Goal: Find specific page/section: Find specific page/section

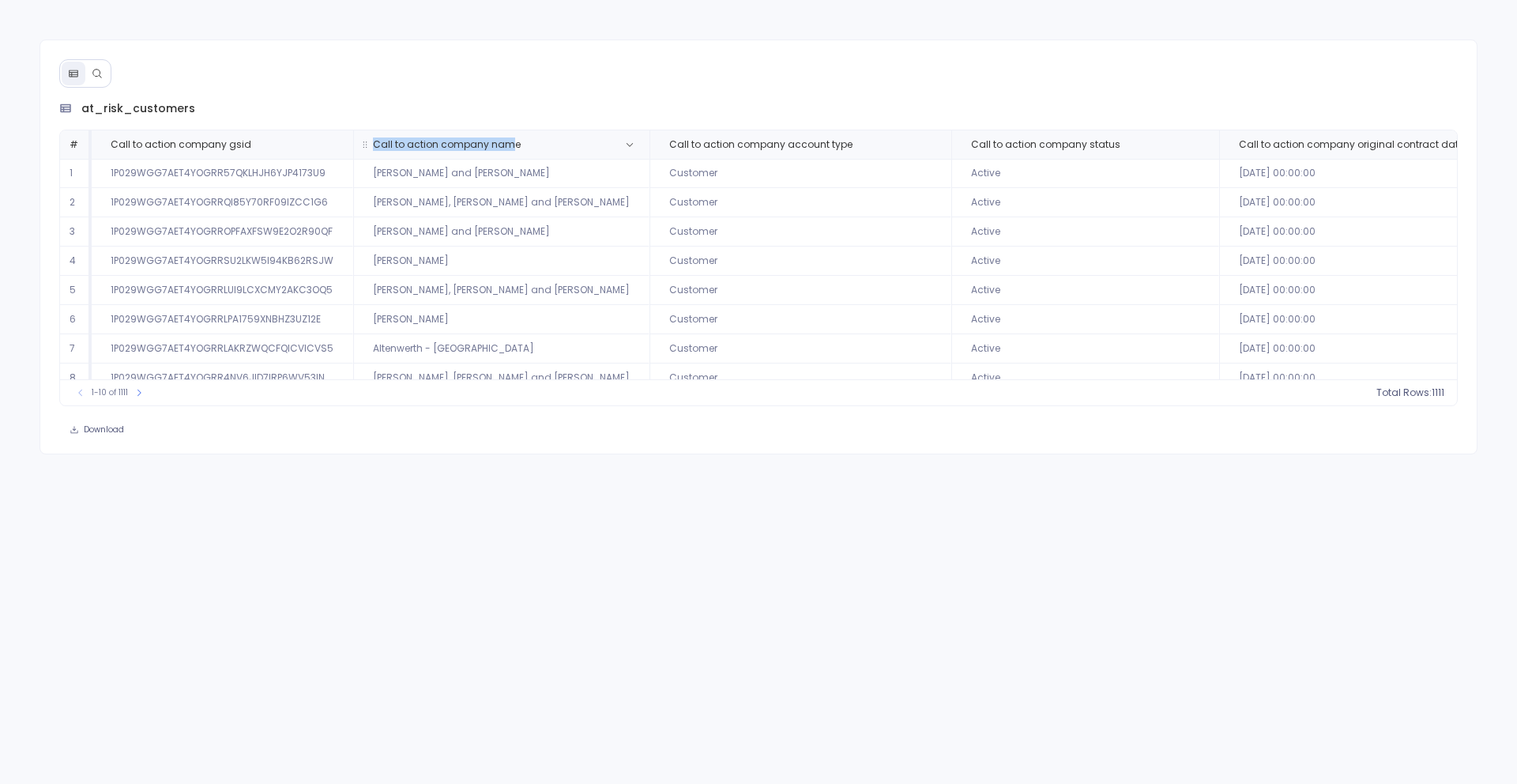
drag, startPoint x: 369, startPoint y: 143, endPoint x: 506, endPoint y: 146, distance: 137.0
click at [506, 146] on span "Call to action company name" at bounding box center [447, 144] width 148 height 13
drag, startPoint x: 516, startPoint y: 146, endPoint x: 371, endPoint y: 147, distance: 145.0
click at [371, 146] on span "Call to action company name" at bounding box center [469, 144] width 217 height 13
copy span "all to action company name"
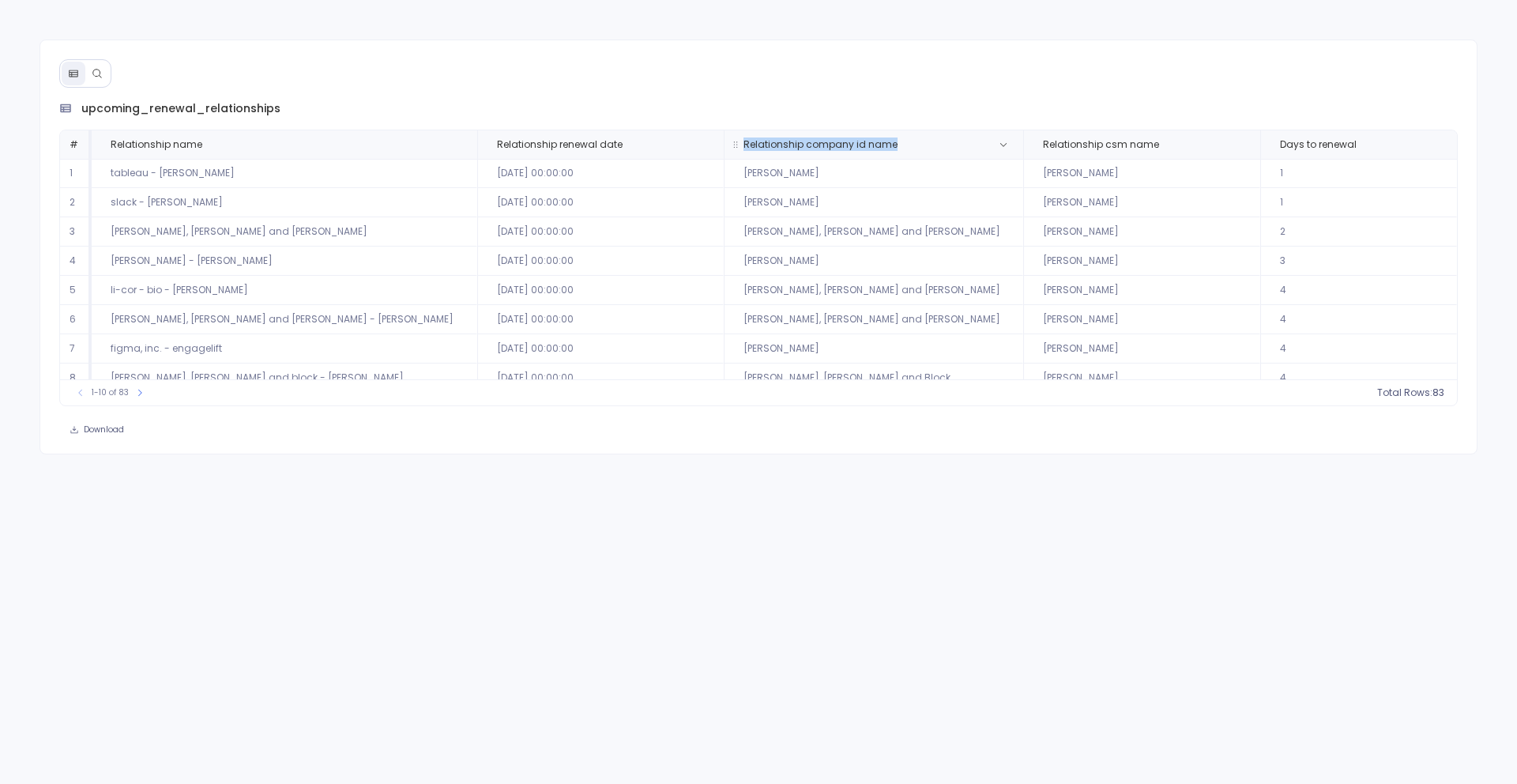
drag, startPoint x: 659, startPoint y: 142, endPoint x: 825, endPoint y: 142, distance: 166.0
click at [825, 142] on span "Relationship company id name" at bounding box center [842, 144] width 223 height 13
copy span "Relationship company id name"
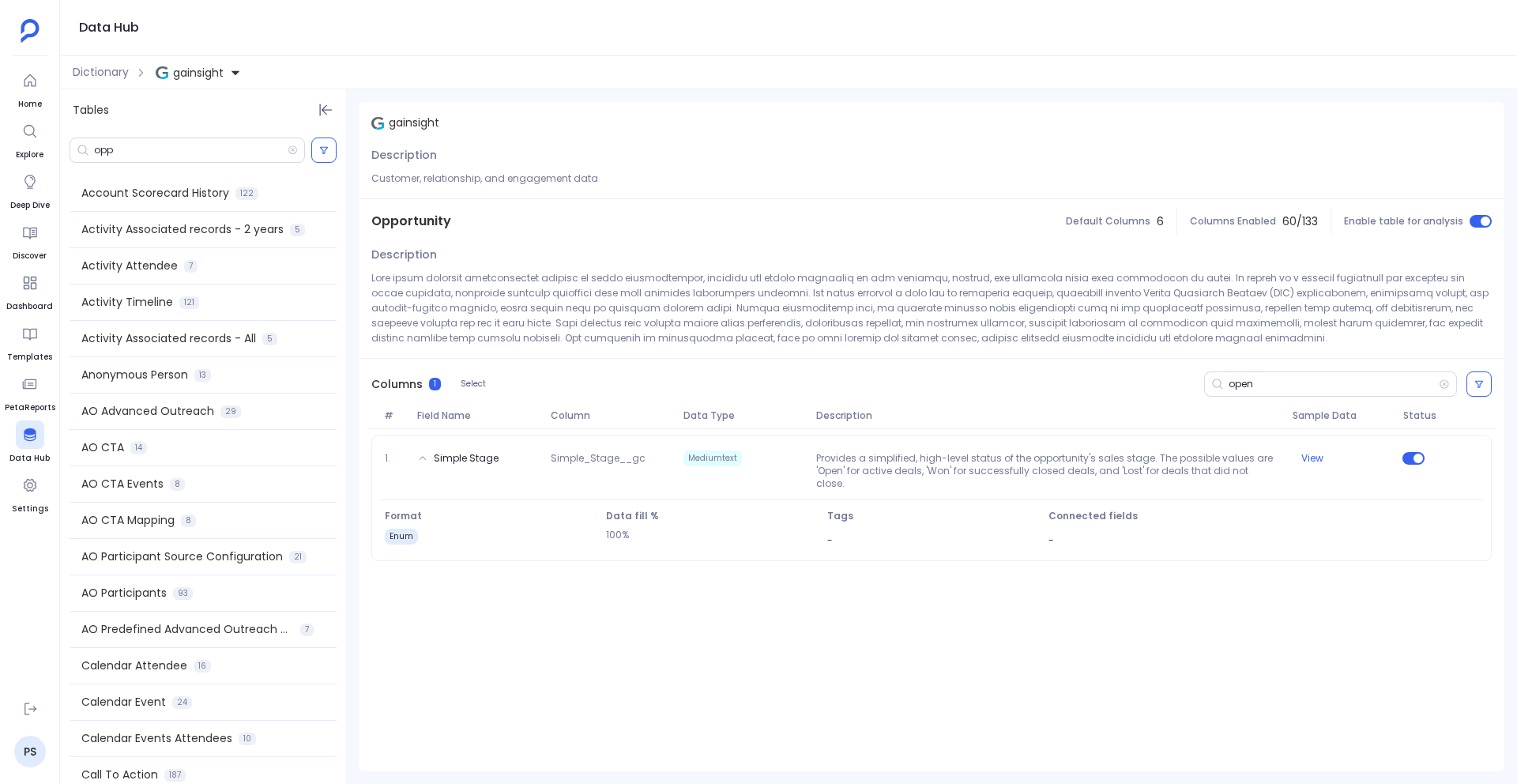
scroll to position [1060, 0]
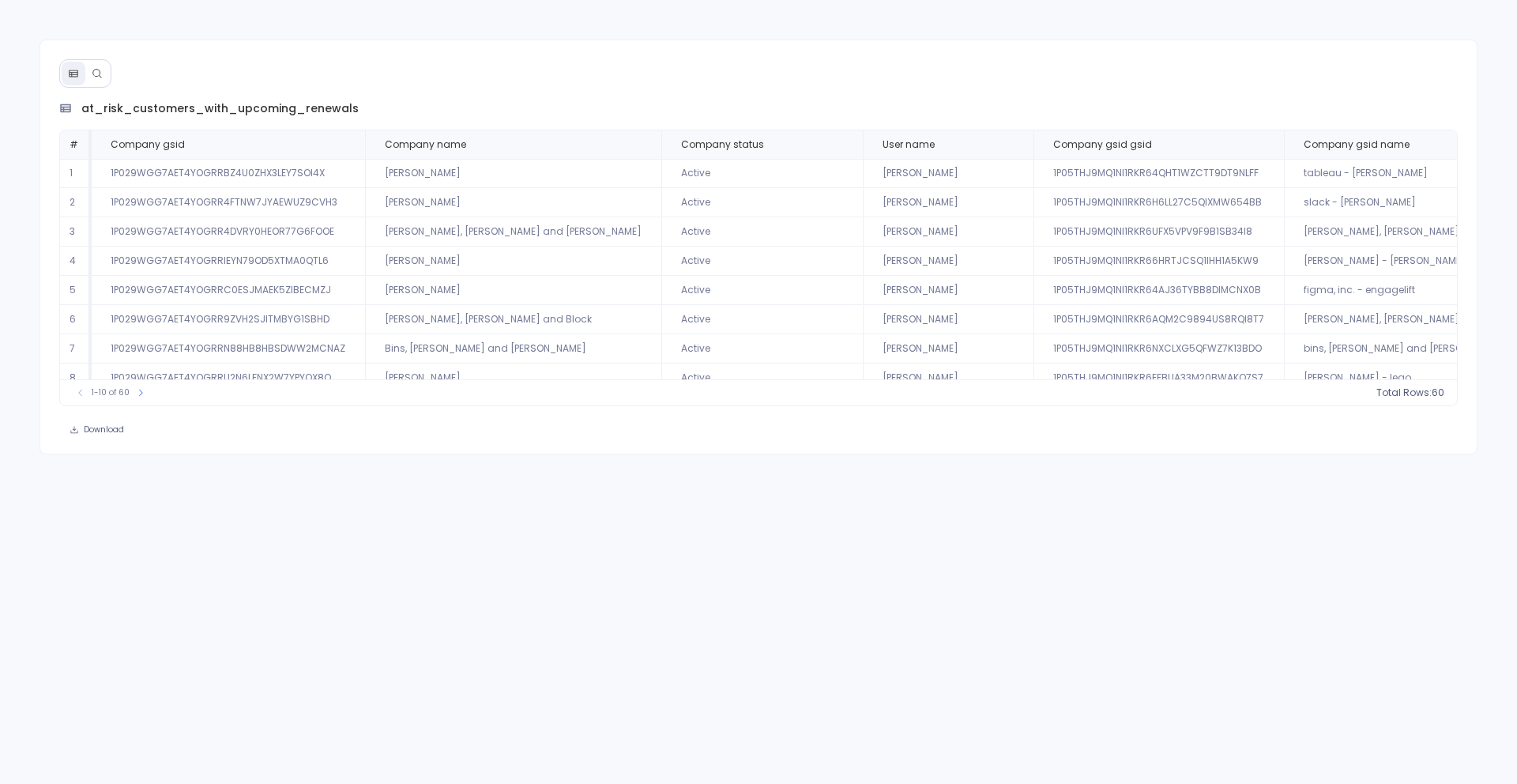
scroll to position [0, 100]
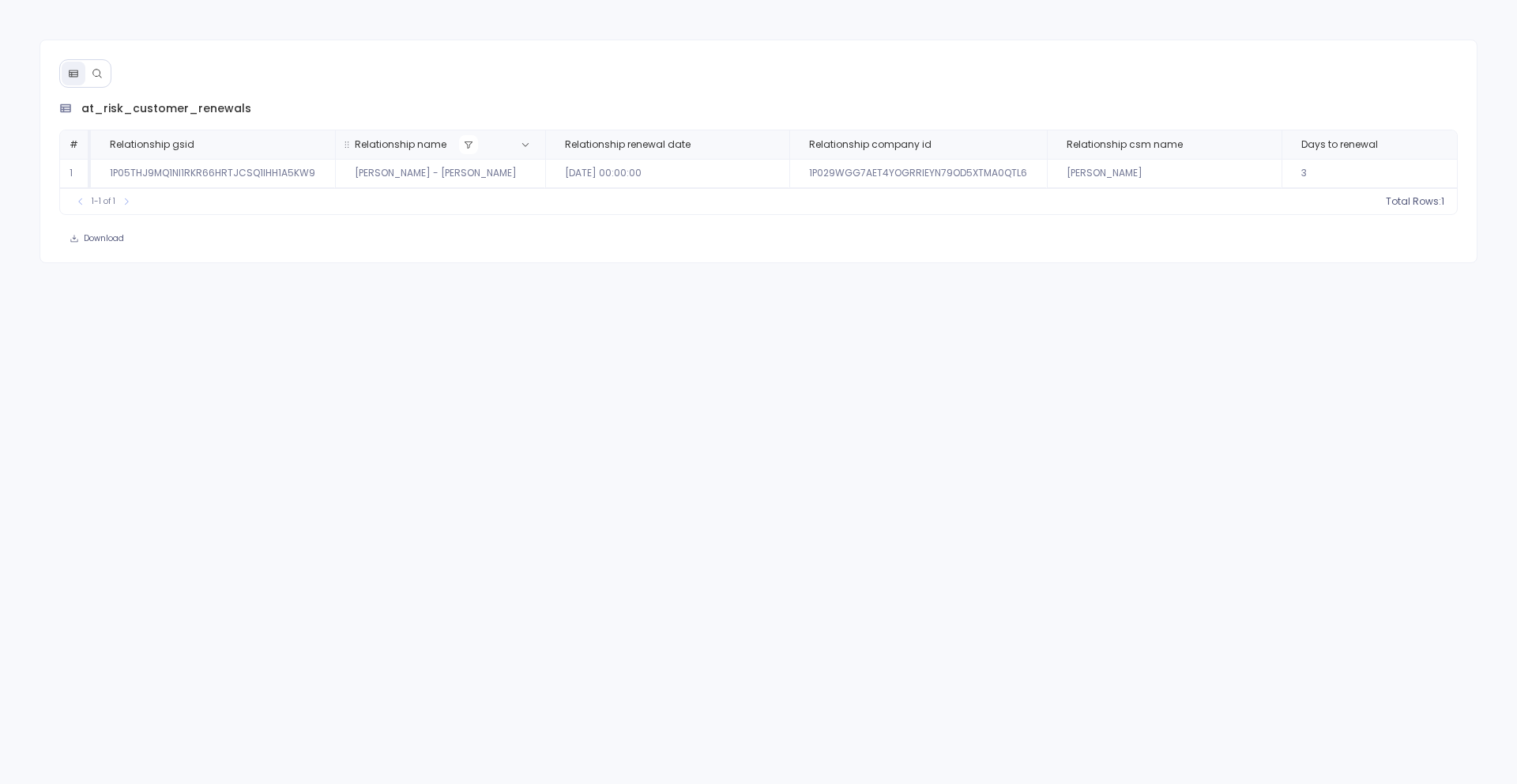
click at [464, 140] on icon at bounding box center [469, 144] width 10 height 10
click at [718, 282] on label "flatley - torphy - ce-sj" at bounding box center [682, 274] width 172 height 35
click at [733, 308] on button "Apply" at bounding box center [736, 308] width 44 height 21
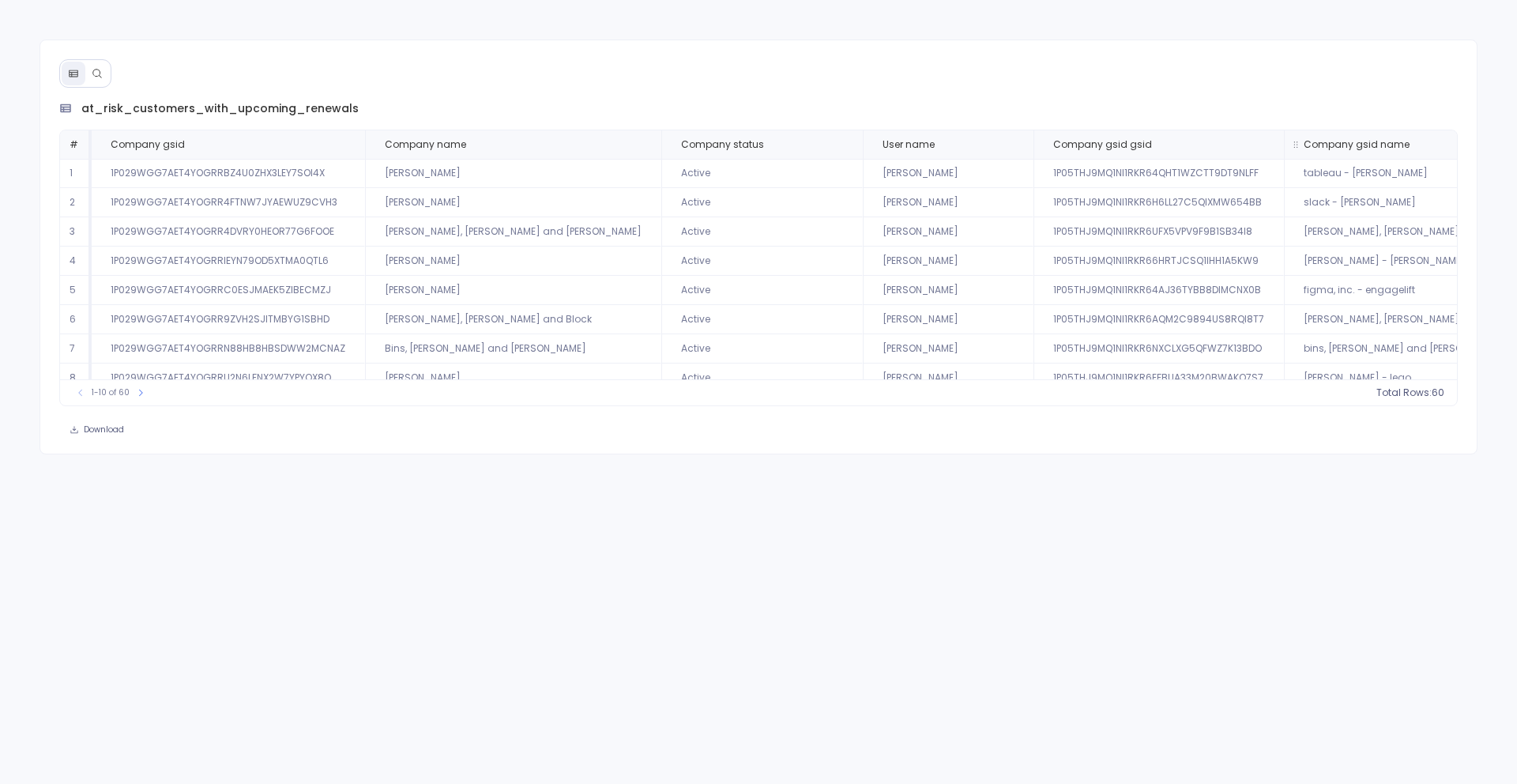
click at [1284, 134] on th "Company gsid name" at bounding box center [1450, 144] width 333 height 29
drag, startPoint x: 1318, startPoint y: 144, endPoint x: 1183, endPoint y: 152, distance: 135.2
click at [1284, 152] on th "Company gsid name" at bounding box center [1450, 144] width 333 height 29
copy span "Company gsid name"
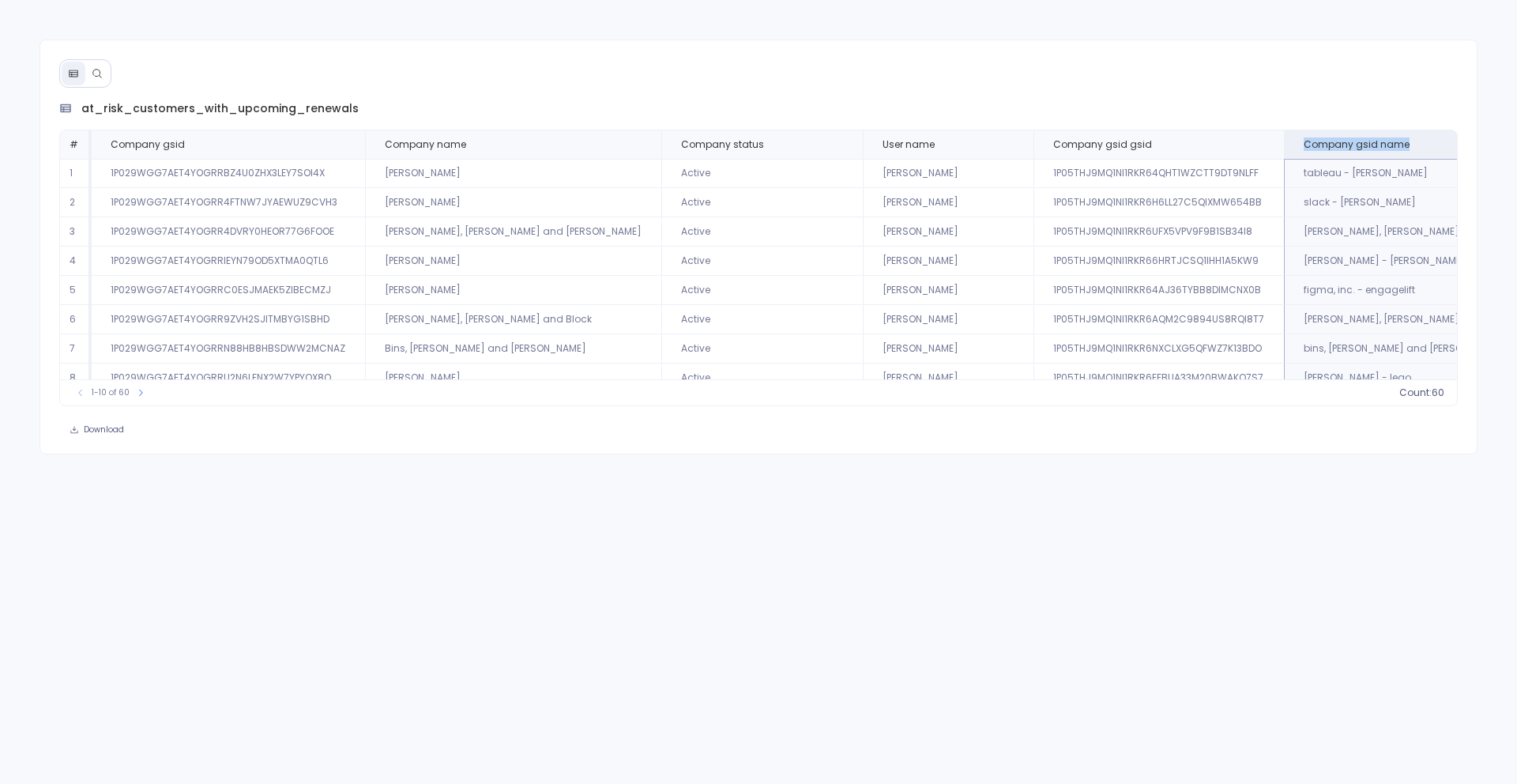
copy span "Company gsid name"
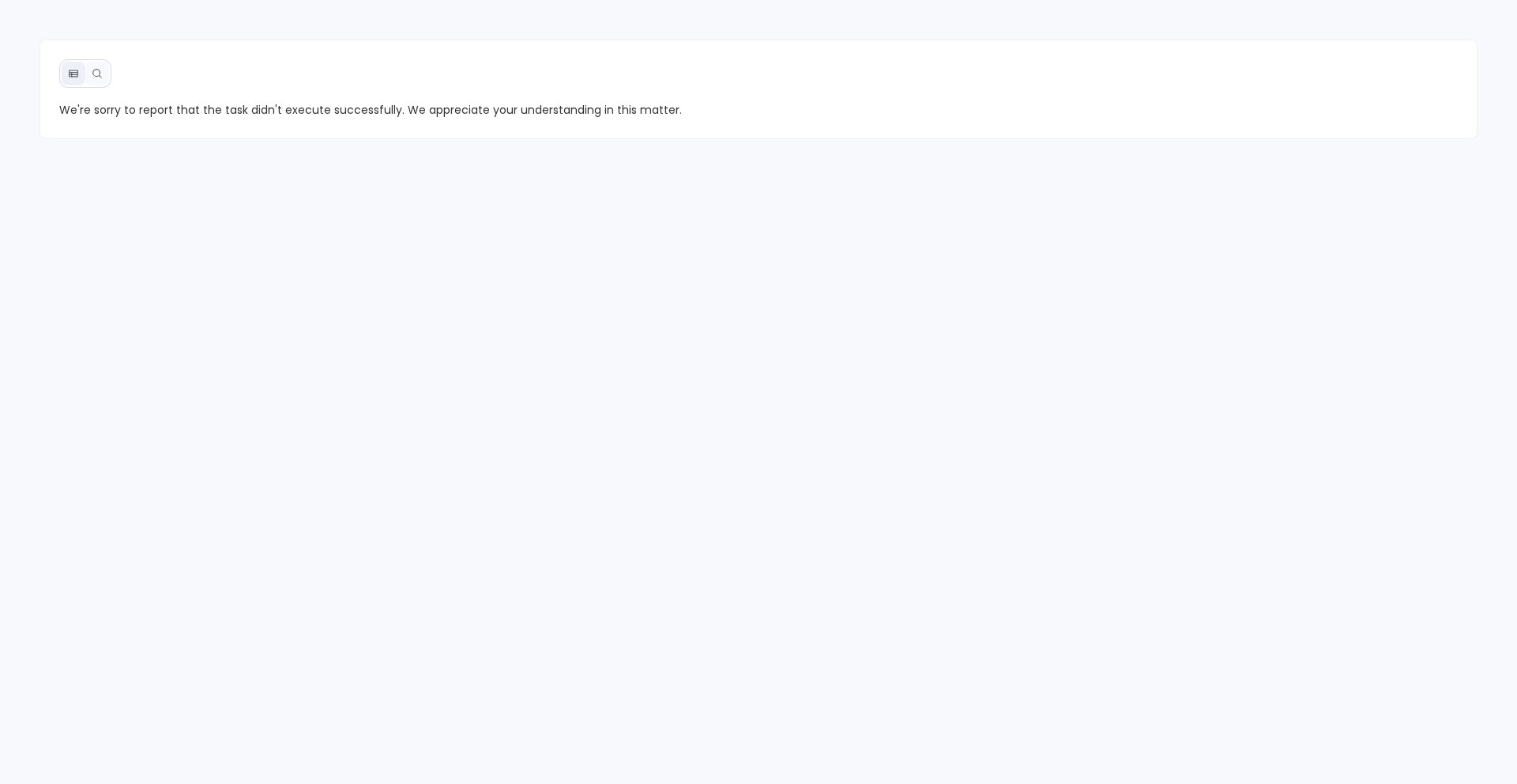
click at [1395, 104] on span "We're sorry to report that the task didn't execute successfully. We appreciate …" at bounding box center [759, 110] width 1400 height 19
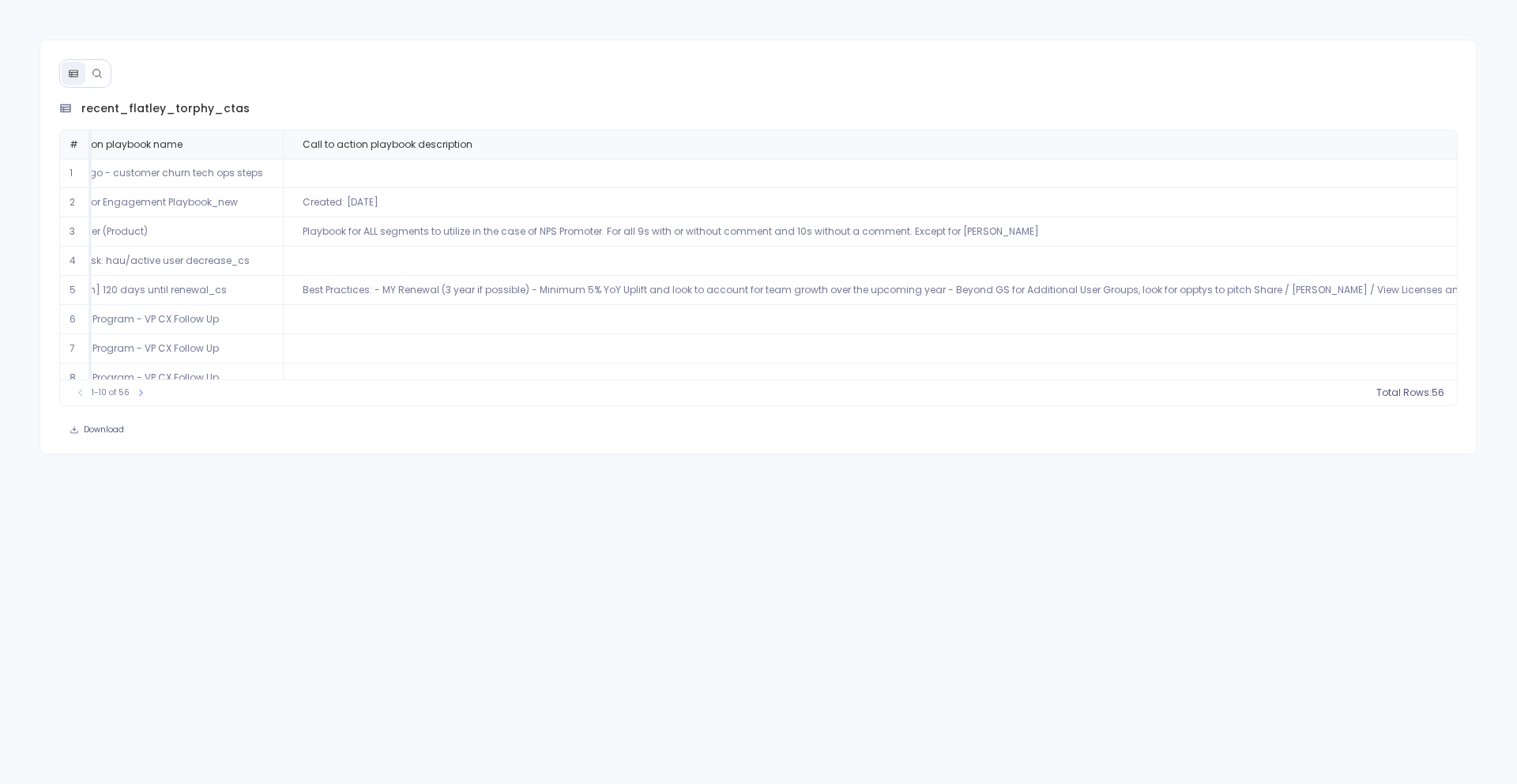
scroll to position [0, 1447]
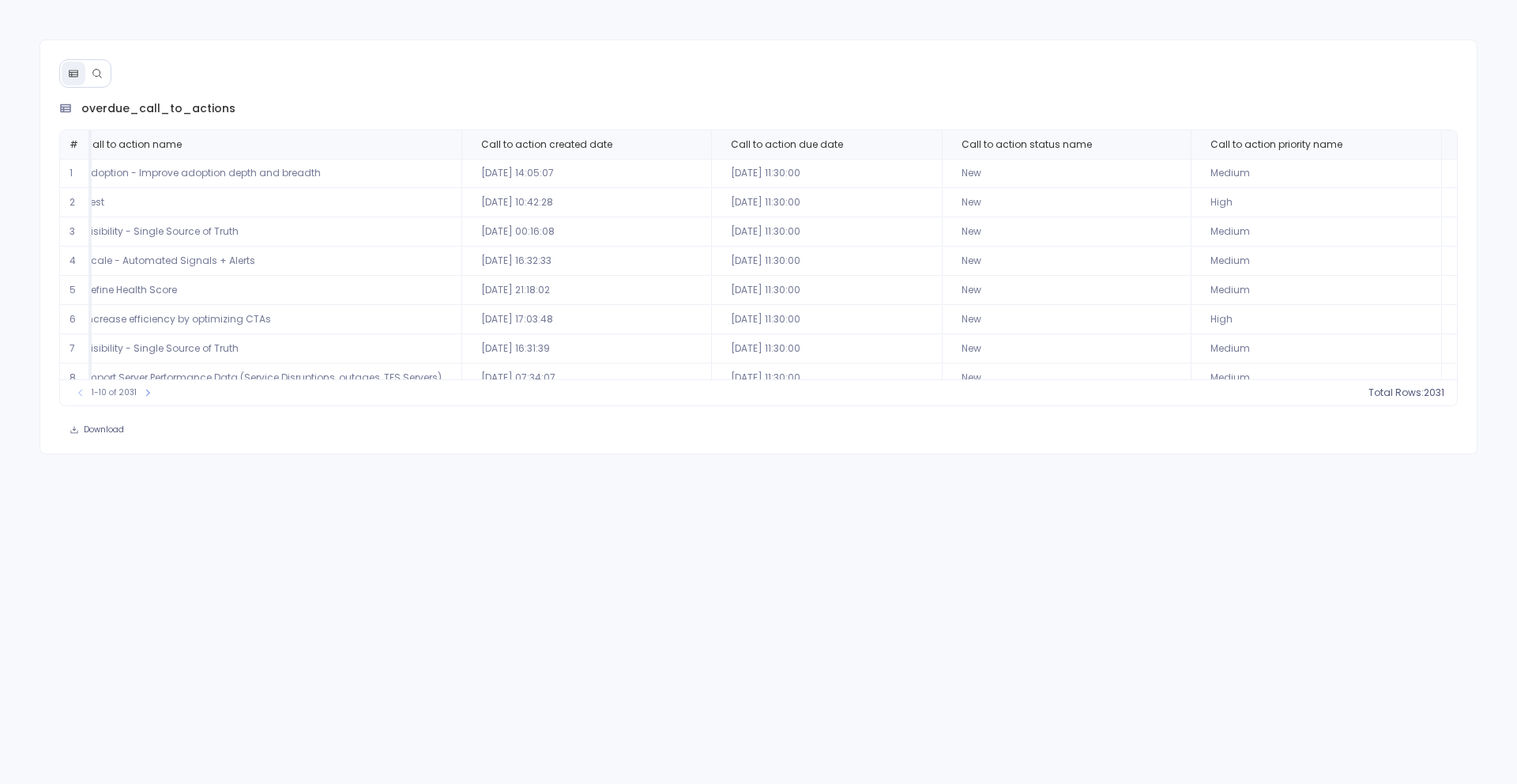
scroll to position [0, 28]
click at [662, 77] on div "overdue_call_to_actions # Call to action name Call to action created date Call …" at bounding box center [758, 246] width 1439 height 415
click at [1516, 201] on div "overdue_call_to_actions # Call to action name Call to action created date Call …" at bounding box center [758, 392] width 1517 height 784
click at [906, 554] on div "overdue_call_to_actions # Call to action name Call to action created date Call …" at bounding box center [758, 392] width 1517 height 784
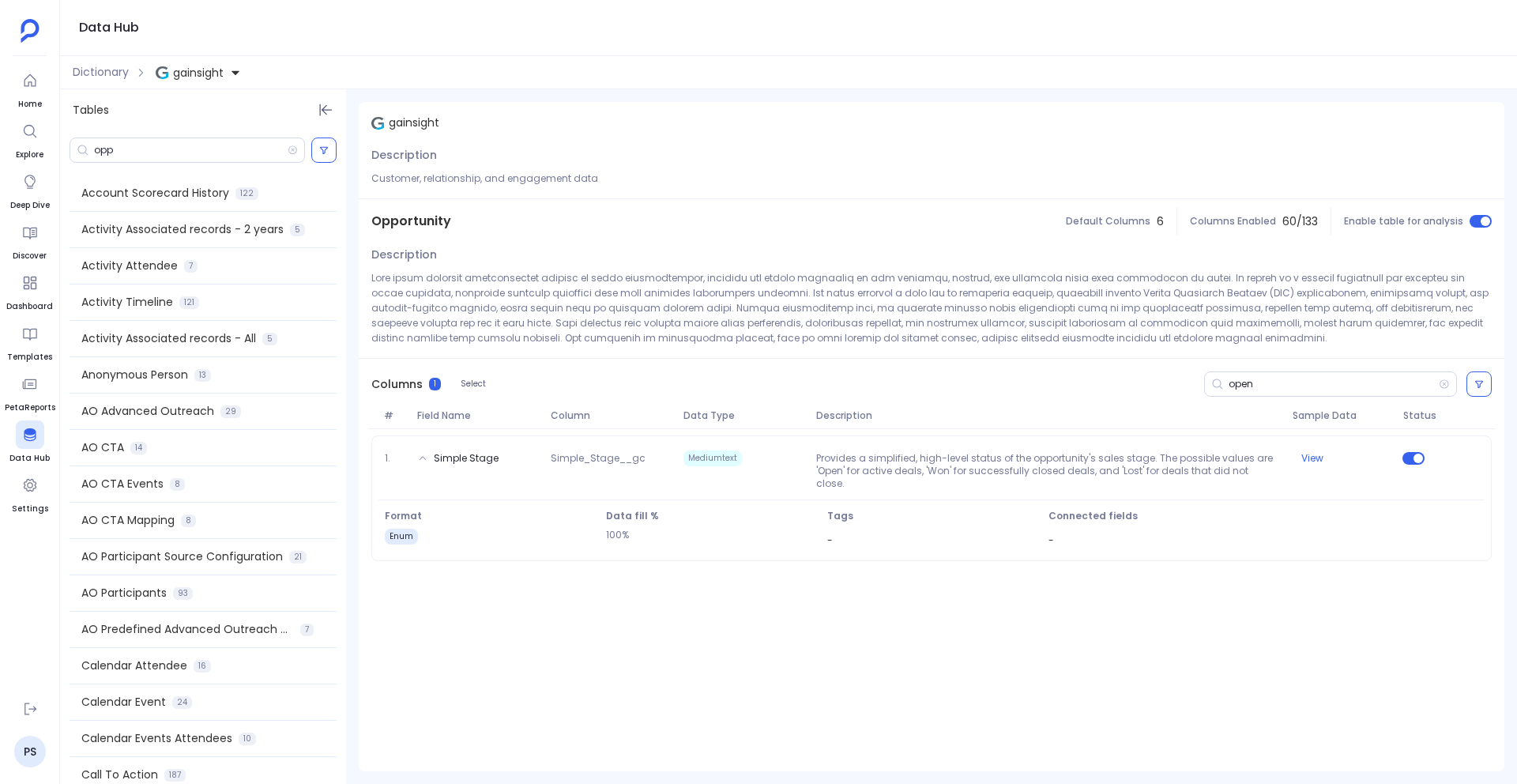
scroll to position [1060, 0]
